Goal: Task Accomplishment & Management: Manage account settings

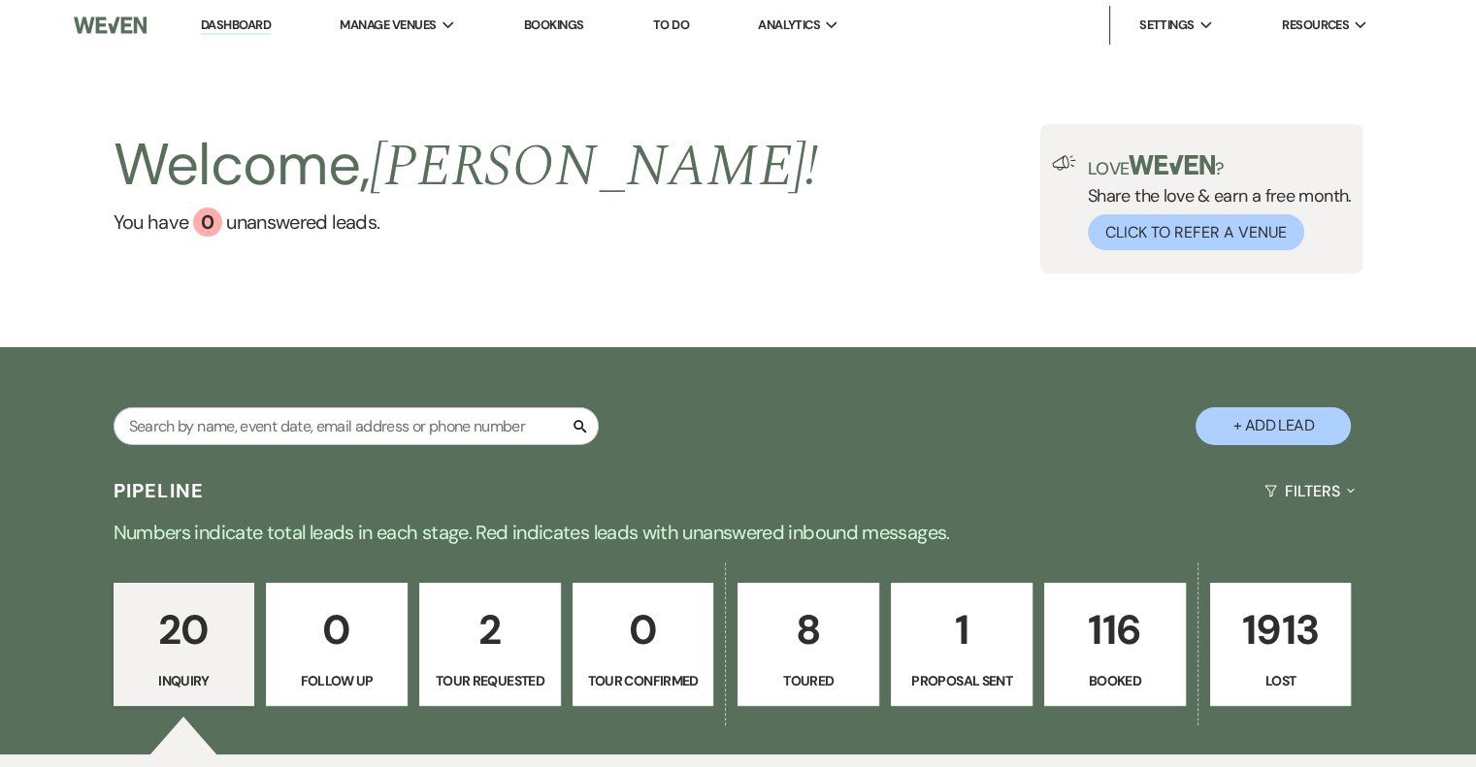
click at [865, 329] on div "Welcome, [PERSON_NAME] ! You have 0 unanswered lead s . Love ? Share the love &…" at bounding box center [738, 198] width 1476 height 297
click at [235, 25] on link "Dashboard" at bounding box center [236, 25] width 70 height 18
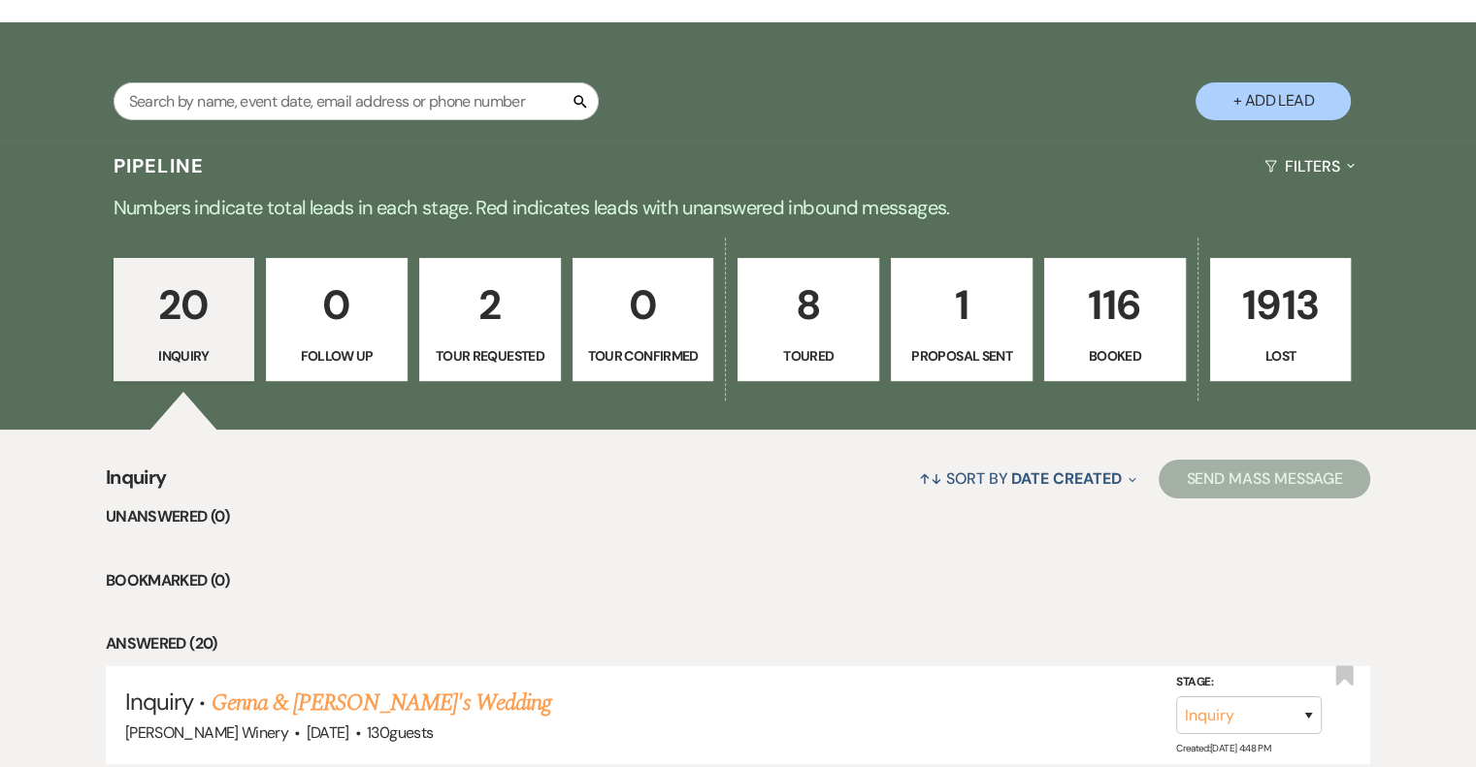
scroll to position [388, 0]
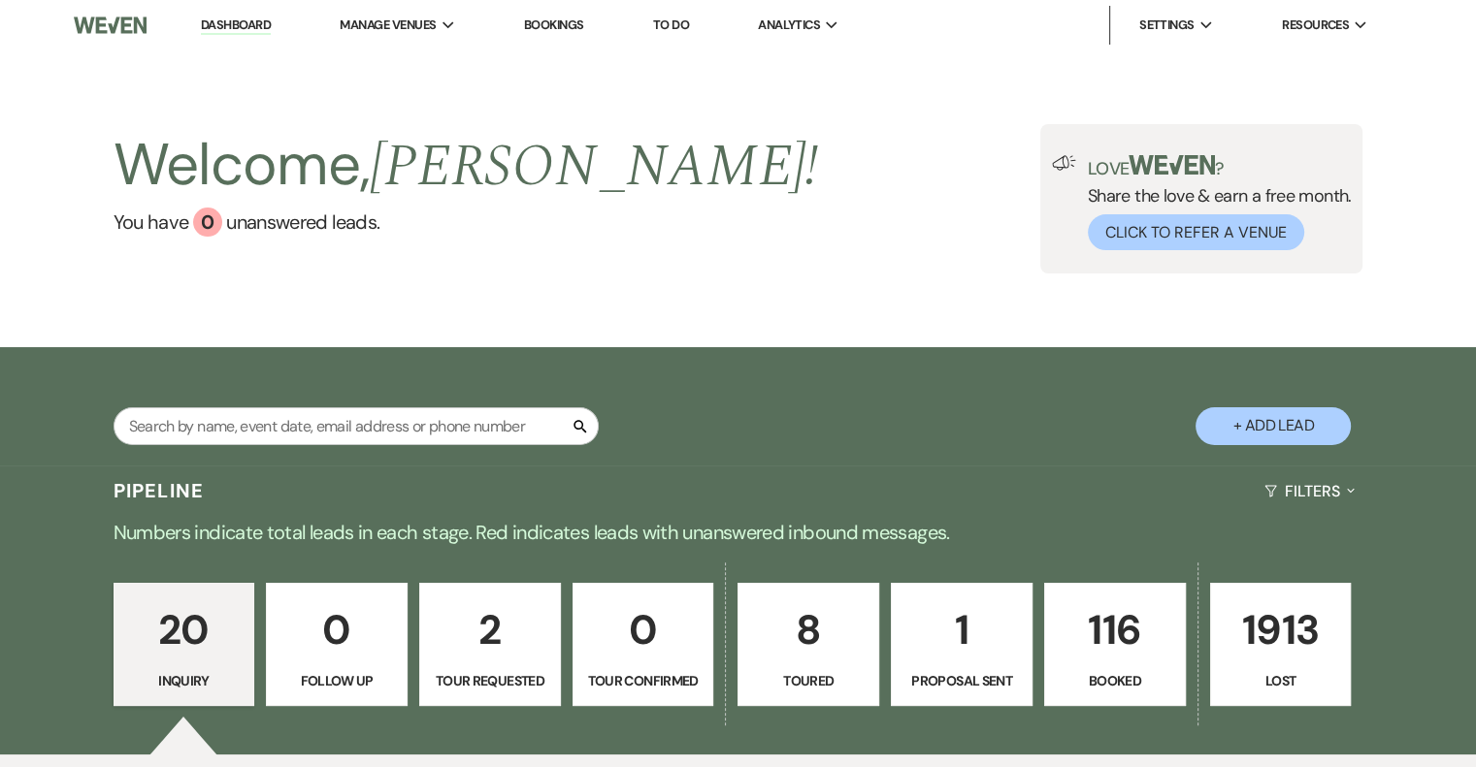
click at [807, 637] on p "8" at bounding box center [808, 630] width 116 height 65
select select "5"
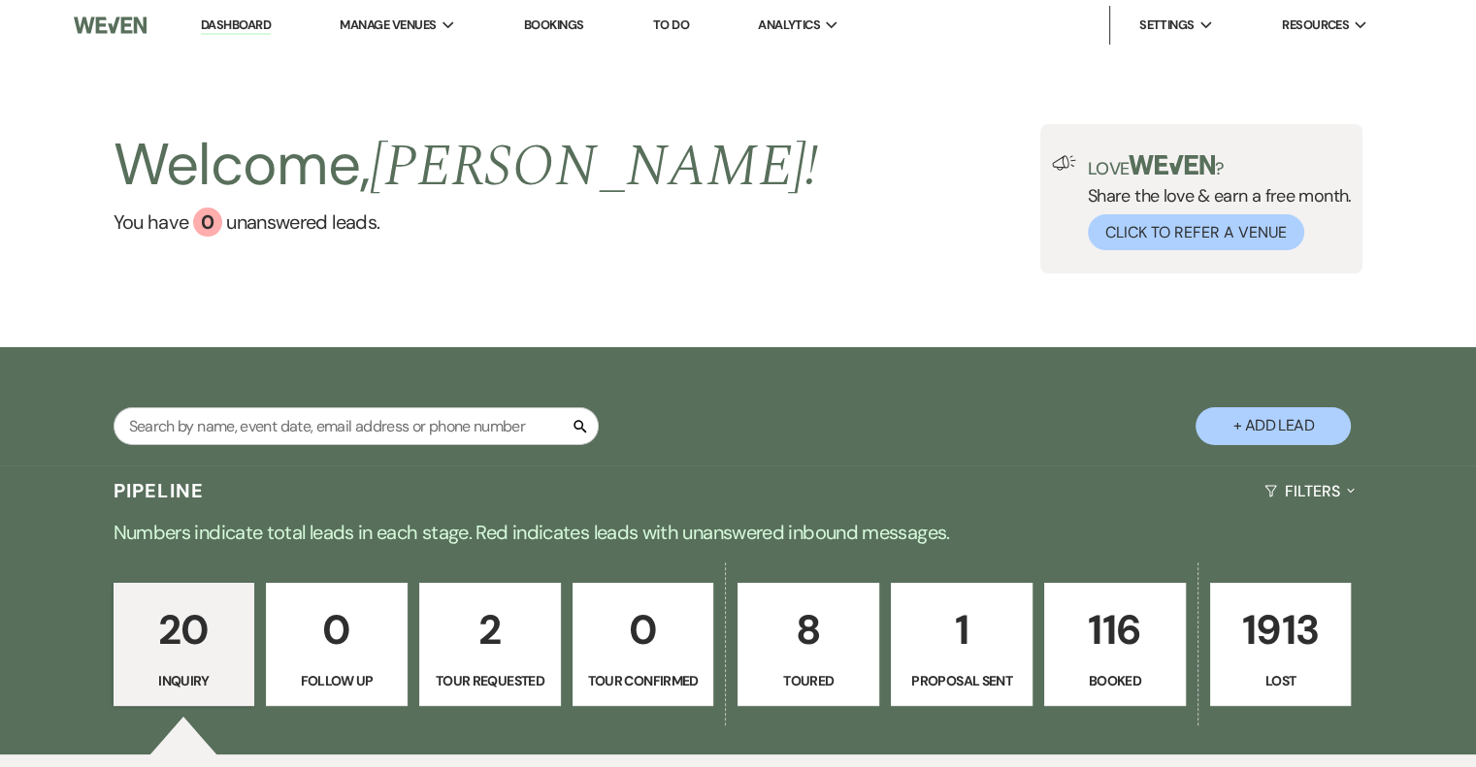
select select "5"
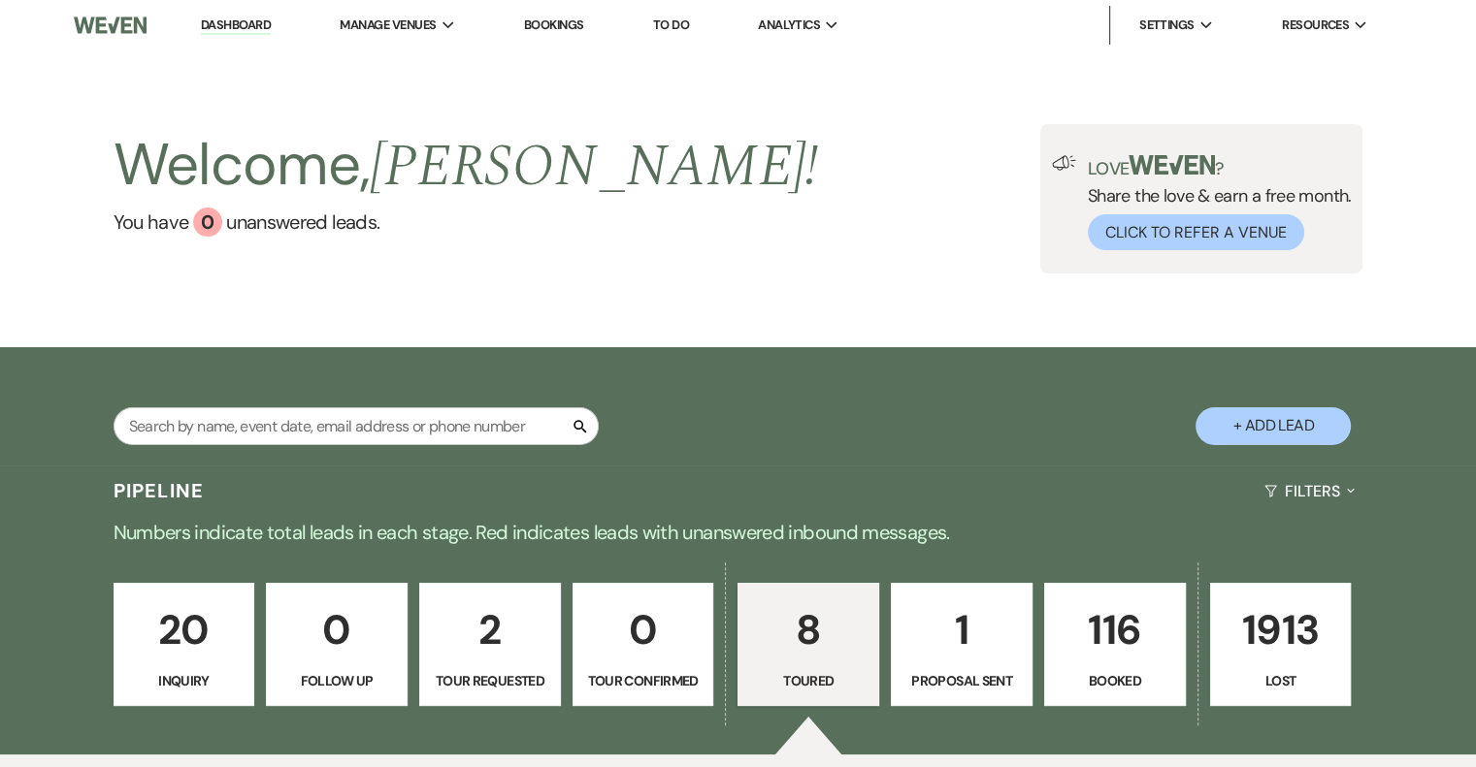
click at [229, 22] on link "Dashboard" at bounding box center [236, 25] width 70 height 18
